Goal: Information Seeking & Learning: Learn about a topic

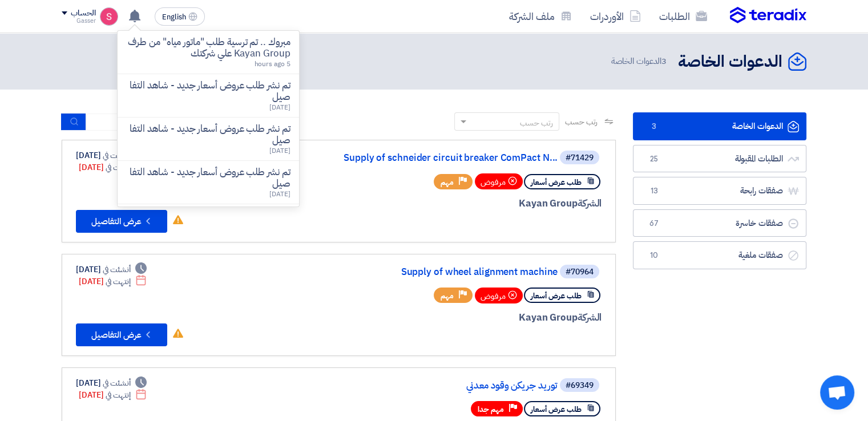
click at [332, 219] on div at bounding box center [464, 225] width 275 height 16
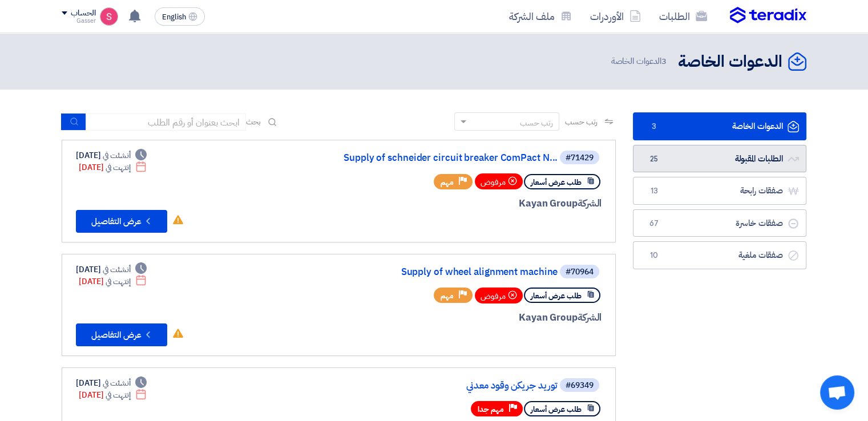
click at [692, 160] on link "الطلبات المقبولة الطلبات المقبولة 25" at bounding box center [720, 159] width 174 height 28
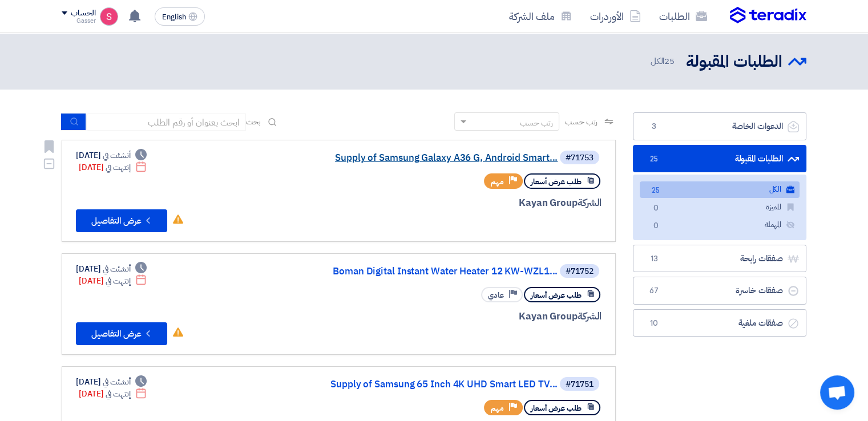
click at [442, 157] on link "Supply of Samsung Galaxy A36 G, Android Smart..." at bounding box center [443, 158] width 228 height 10
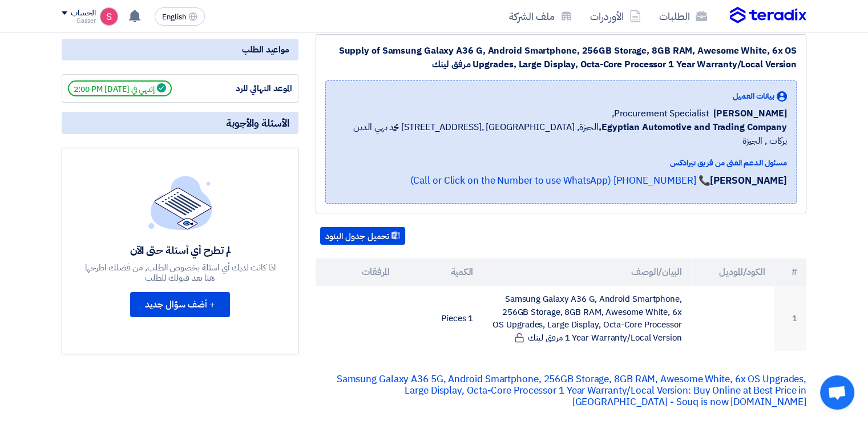
scroll to position [190, 0]
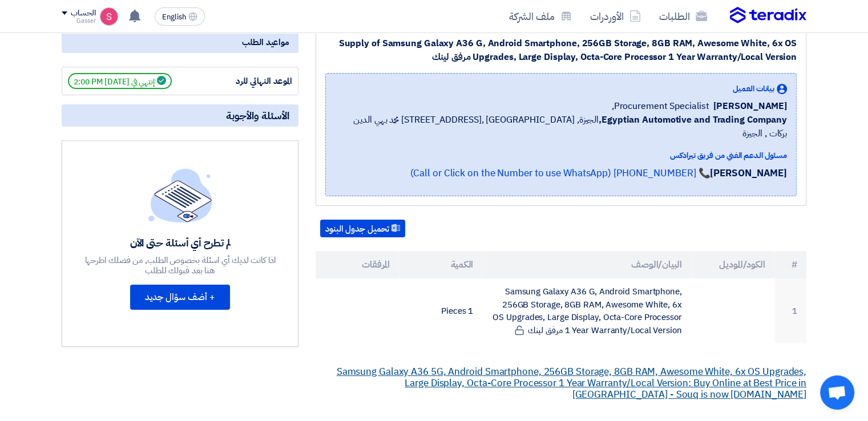
click at [591, 365] on link "Samsung Galaxy A36 5G, Android Smartphone, 256GB Storage, 8GB RAM, Awesome Whit…" at bounding box center [572, 383] width 470 height 37
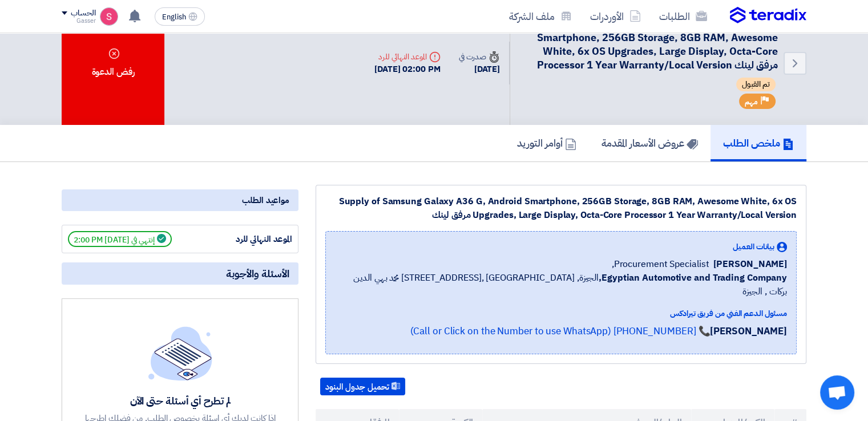
scroll to position [0, 0]
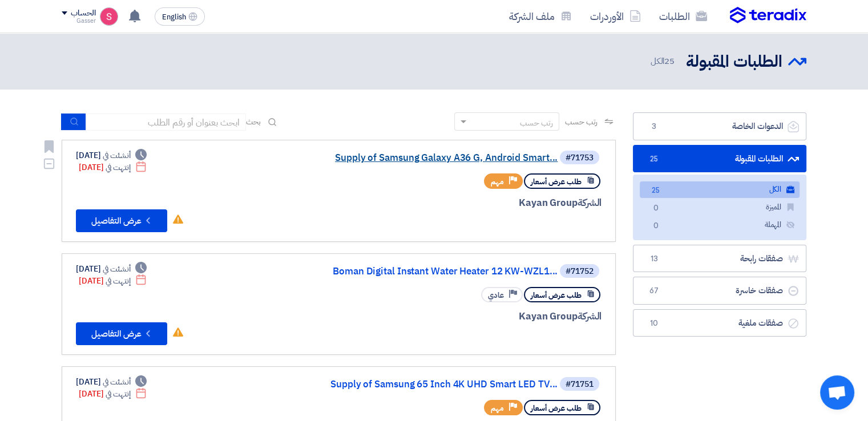
click at [501, 159] on link "Supply of Samsung Galaxy A36 G, Android Smart..." at bounding box center [443, 158] width 228 height 10
